Goal: Task Accomplishment & Management: Manage account settings

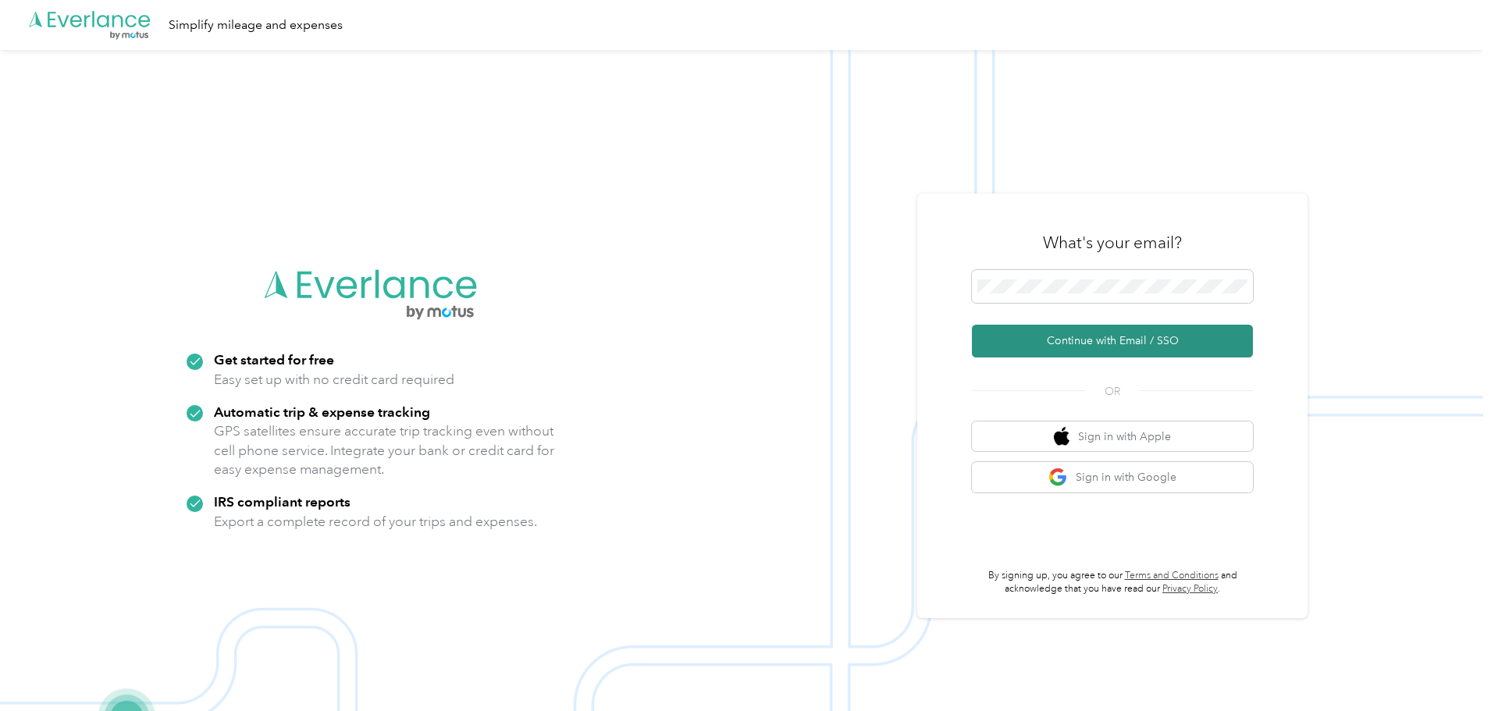
click at [1096, 329] on button "Continue with Email / SSO" at bounding box center [1112, 341] width 281 height 33
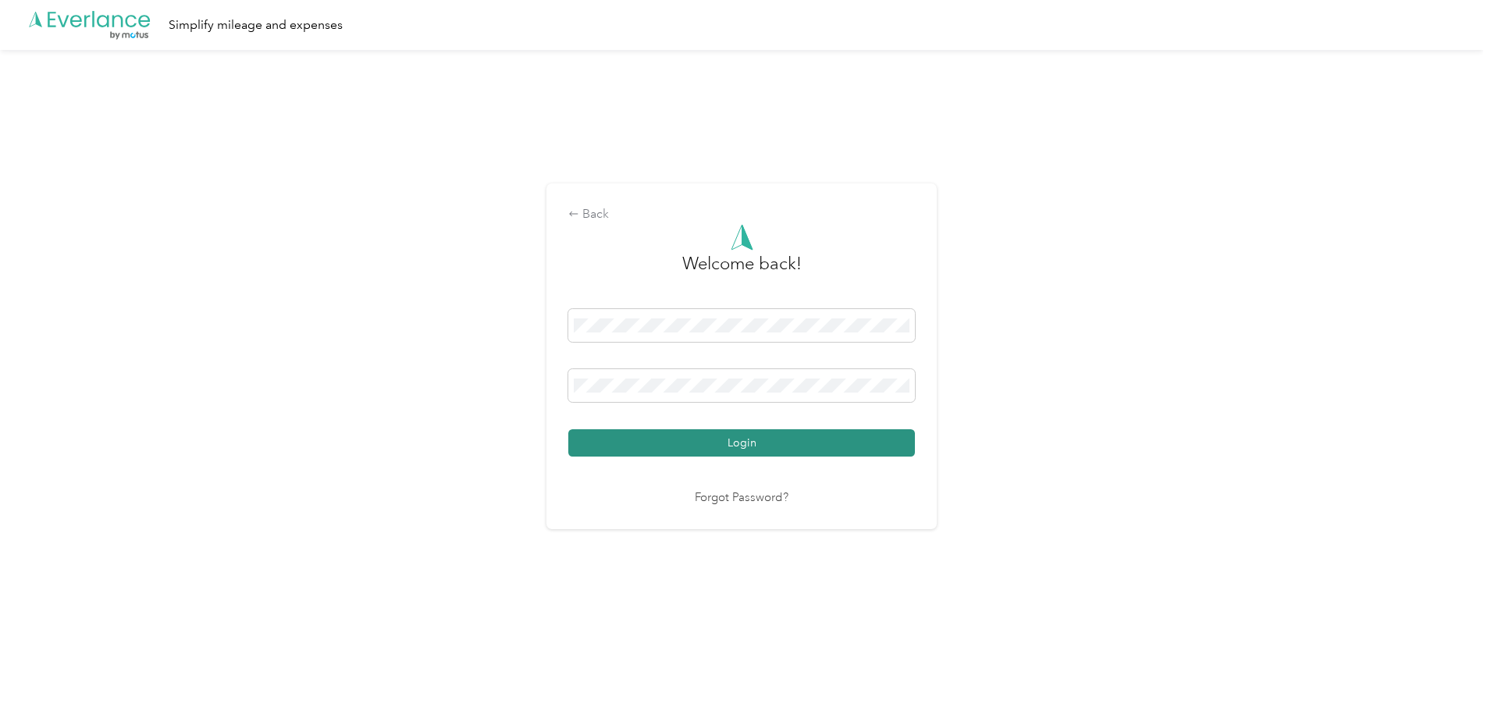
click at [721, 441] on button "Login" at bounding box center [741, 442] width 347 height 27
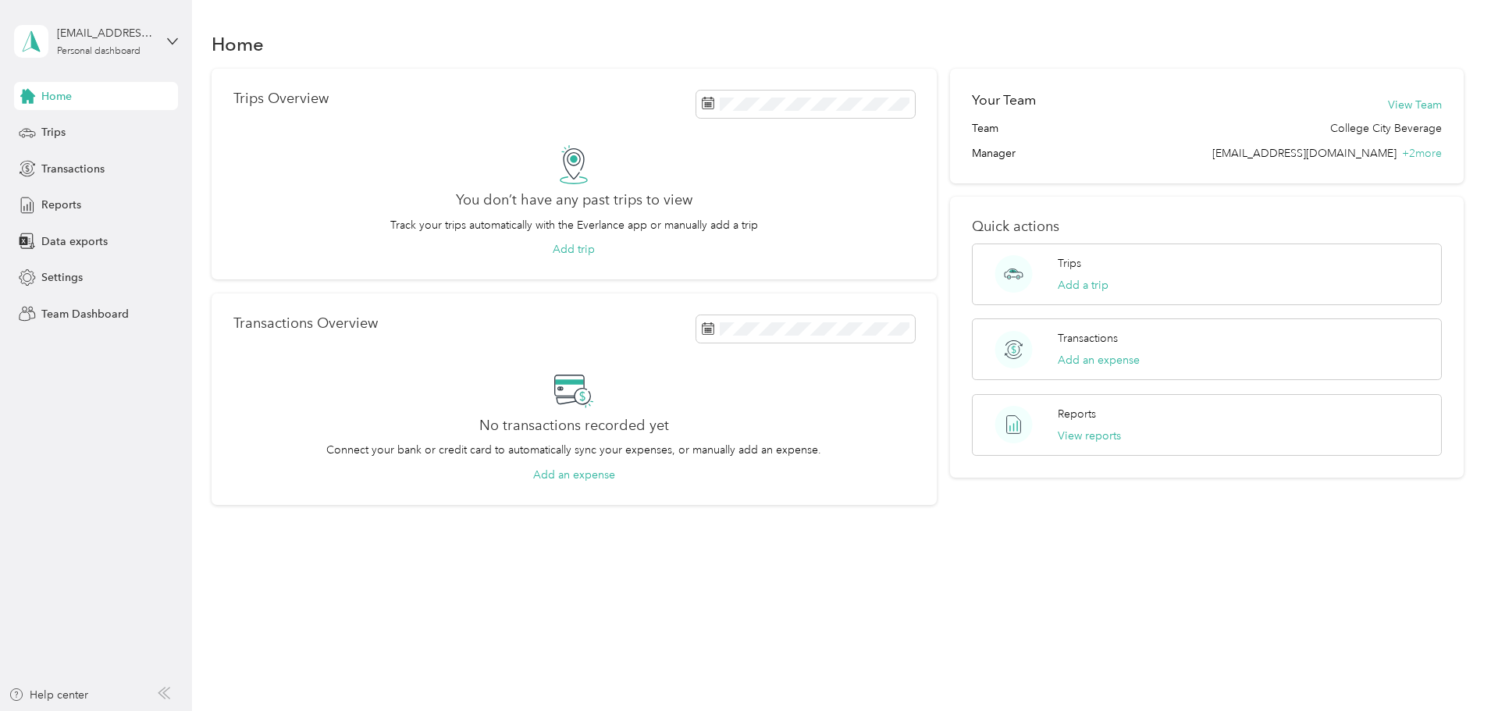
click at [157, 40] on div "[EMAIL_ADDRESS][DOMAIN_NAME] Personal dashboard" at bounding box center [96, 41] width 164 height 55
click at [74, 127] on div "Team dashboard" at bounding box center [70, 128] width 84 height 16
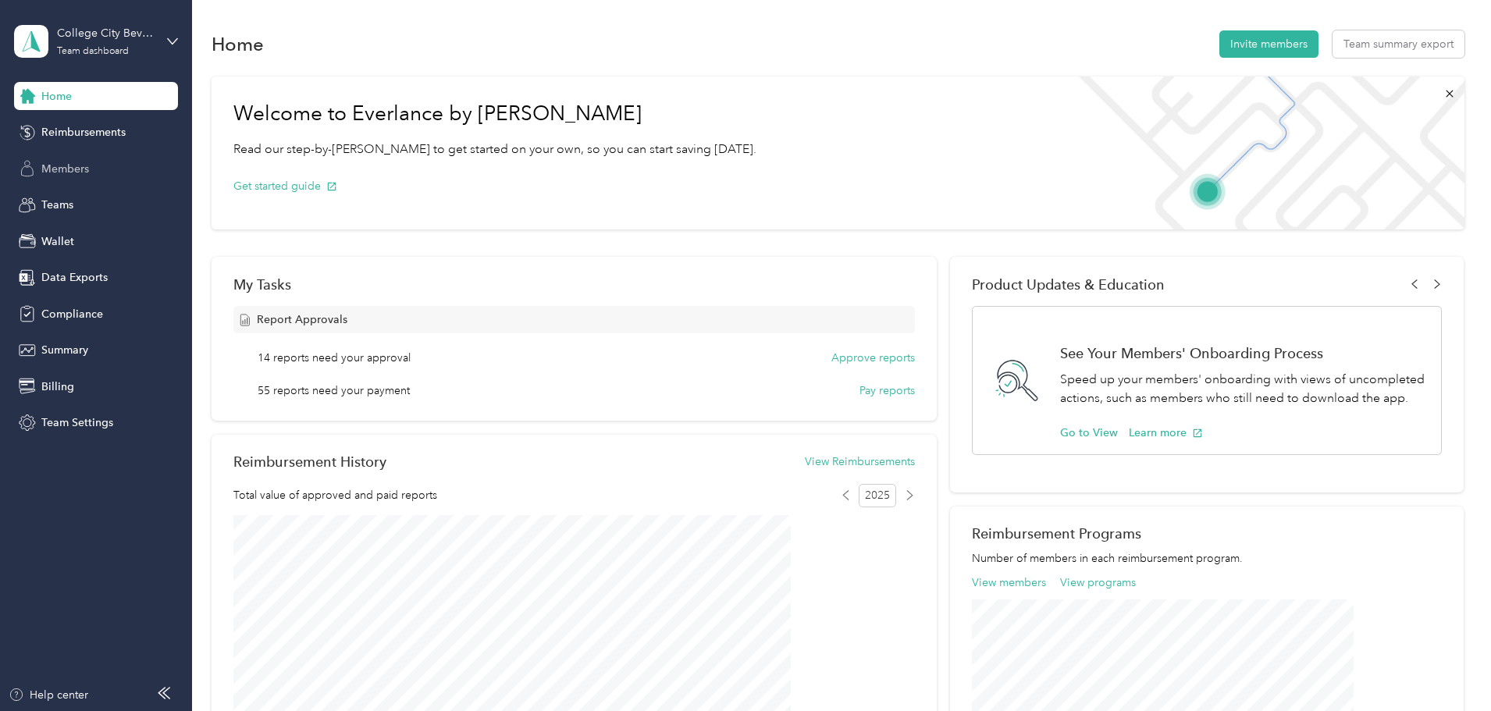
click at [66, 167] on span "Members" at bounding box center [65, 169] width 48 height 16
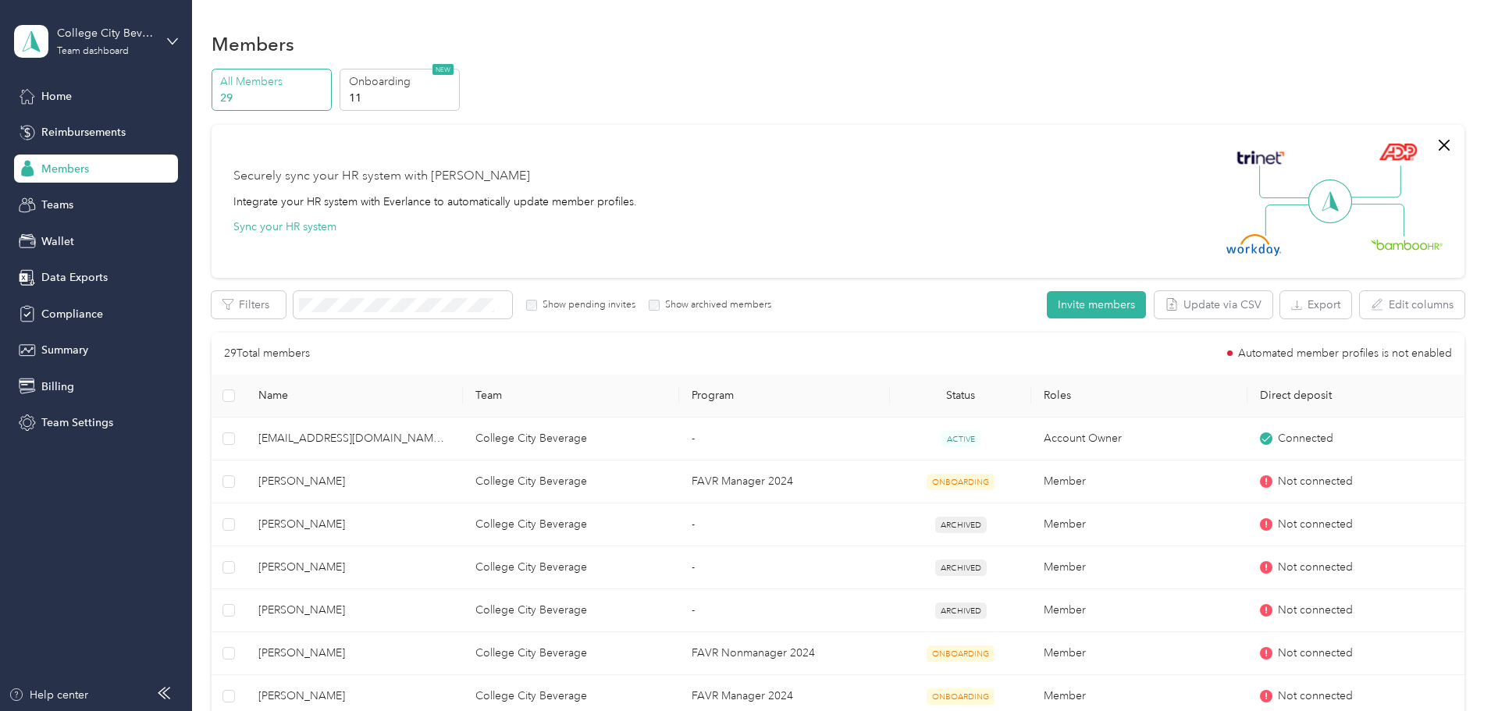
scroll to position [156, 0]
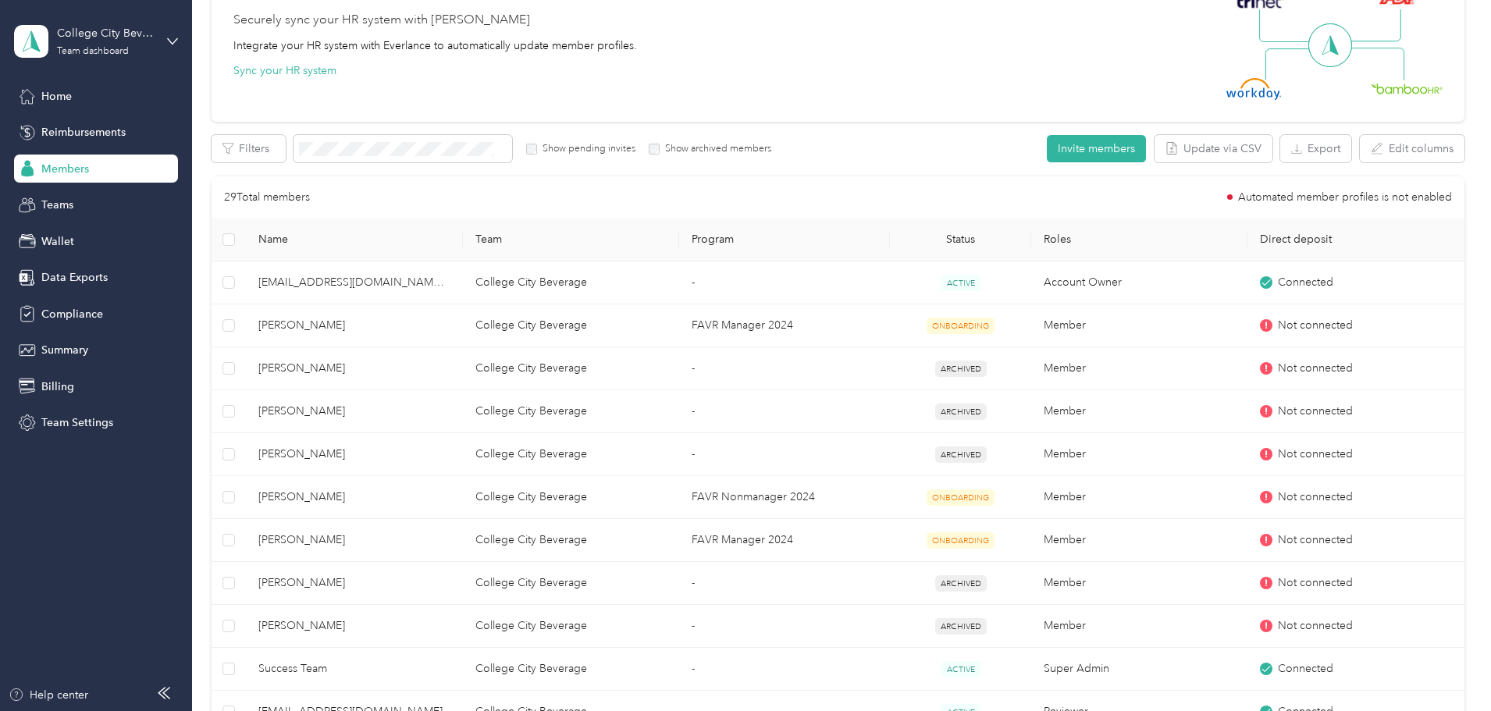
click at [943, 237] on th "Status" at bounding box center [960, 240] width 141 height 43
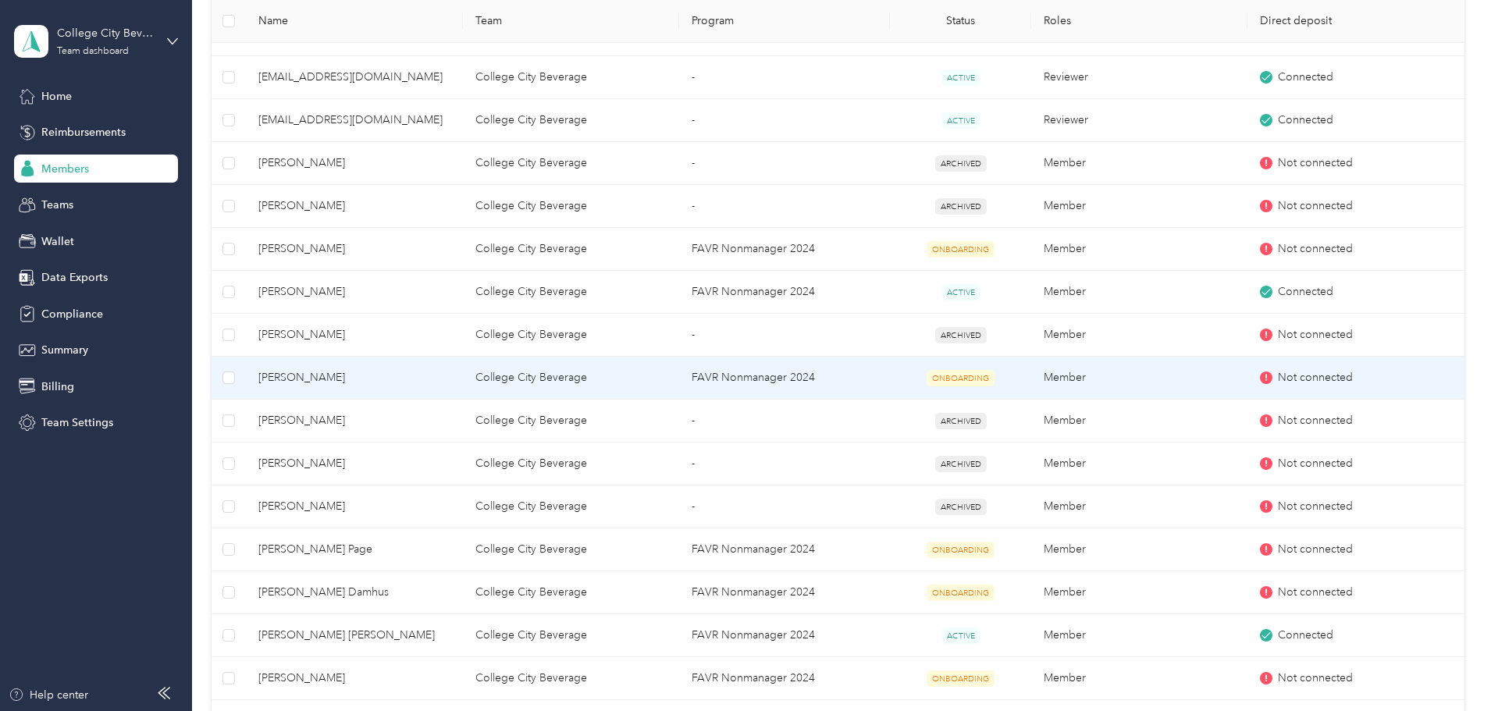
scroll to position [859, 0]
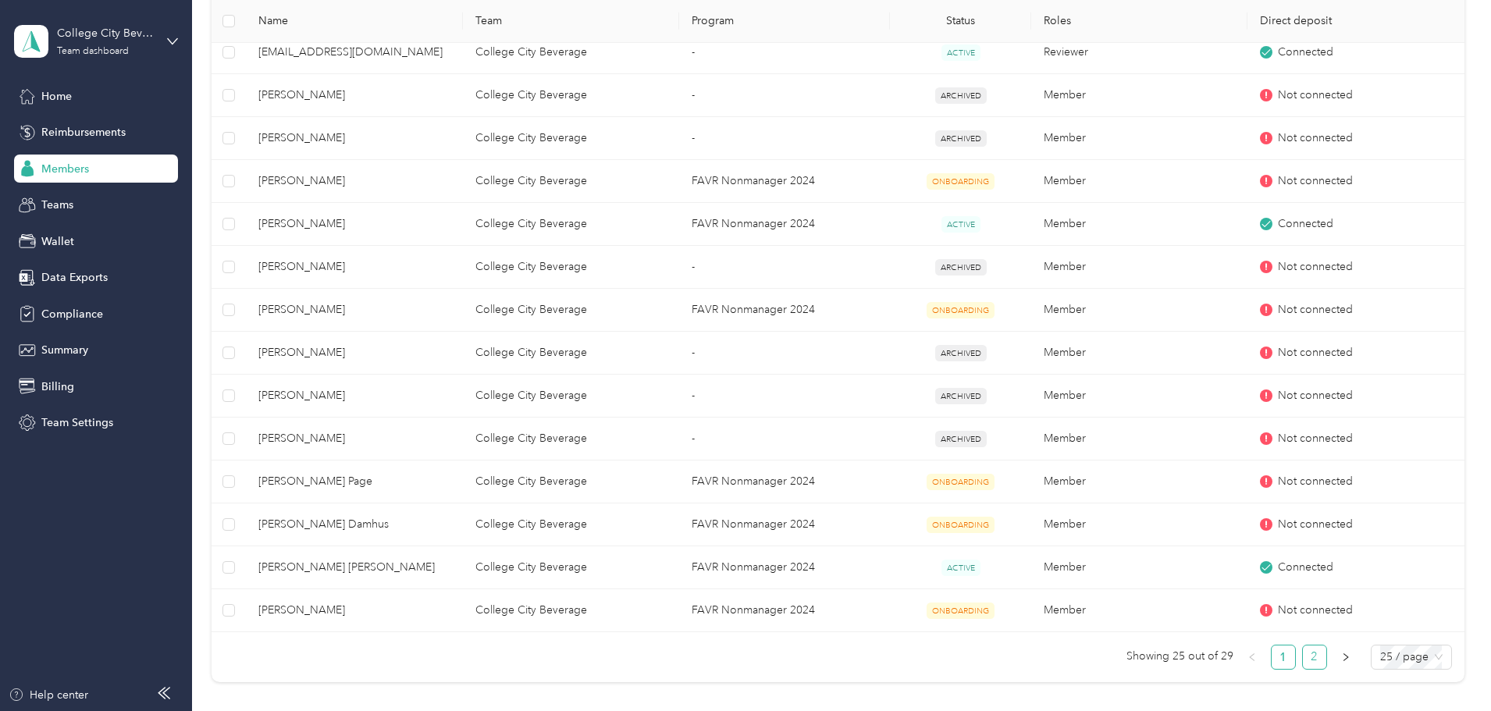
click at [1303, 664] on link "2" at bounding box center [1314, 657] width 23 height 23
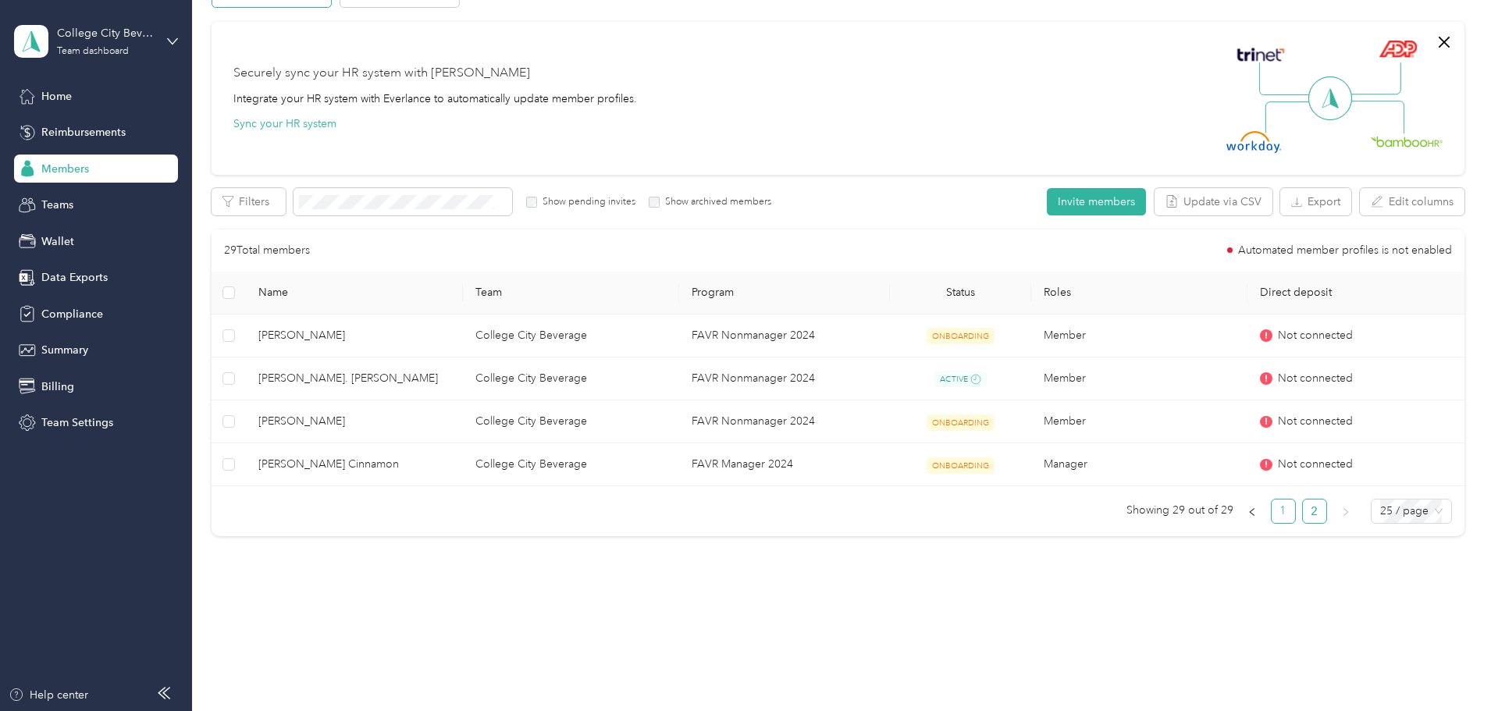
click at [1272, 513] on link "1" at bounding box center [1283, 511] width 23 height 23
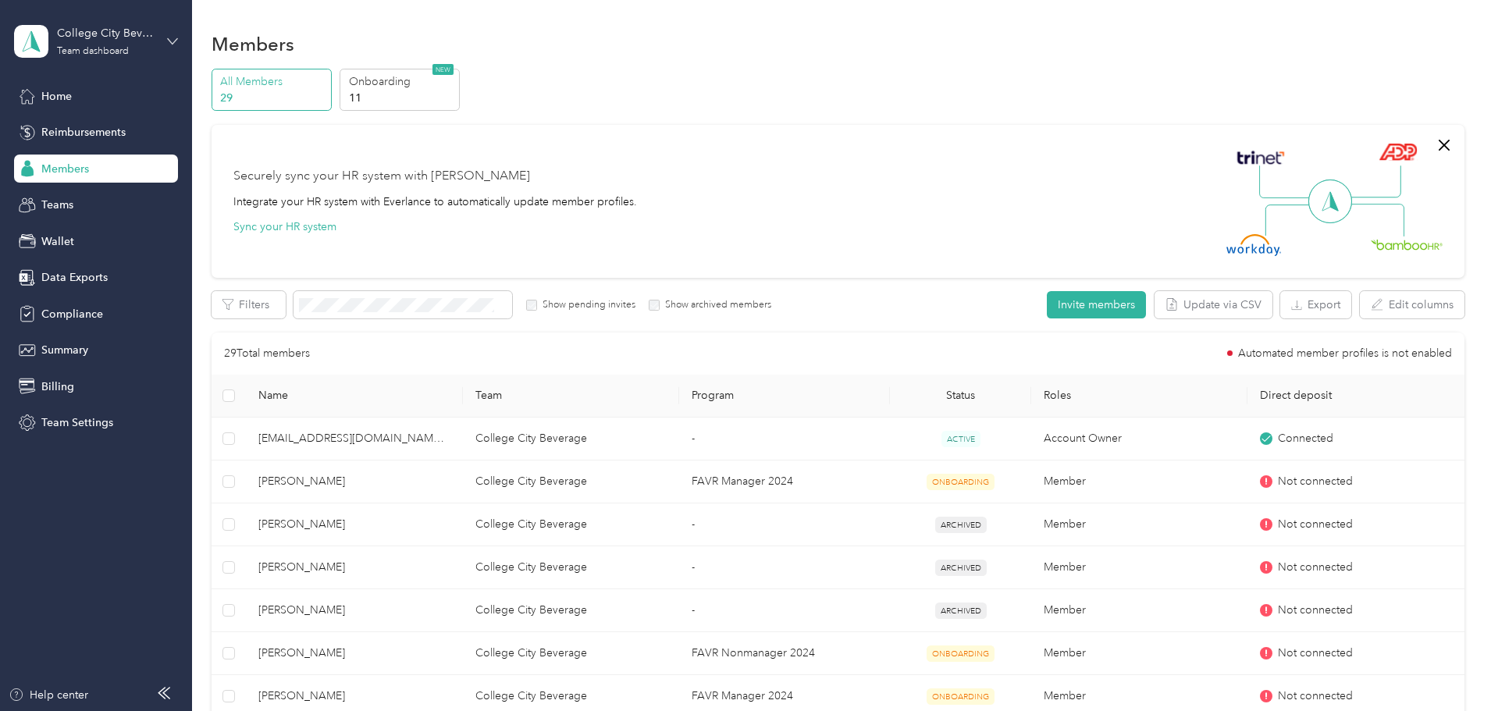
click at [177, 39] on icon at bounding box center [172, 40] width 9 height 5
click at [75, 200] on div "Log out" at bounding box center [58, 198] width 60 height 16
